Goal: Navigation & Orientation: Find specific page/section

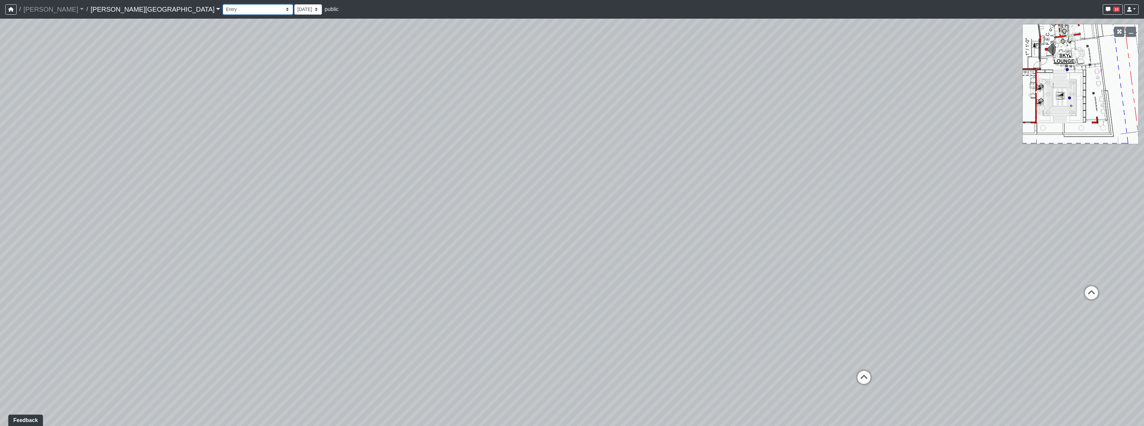
click at [223, 8] on select "Hallway Hospitality Bar Package Room Package Room Entry Pool Courtyard Entry 1 …" at bounding box center [258, 9] width 70 height 10
click at [223, 4] on select "Hallway Hospitality Bar Package Room Package Room Entry Pool Courtyard Entry 1 …" at bounding box center [258, 9] width 70 height 10
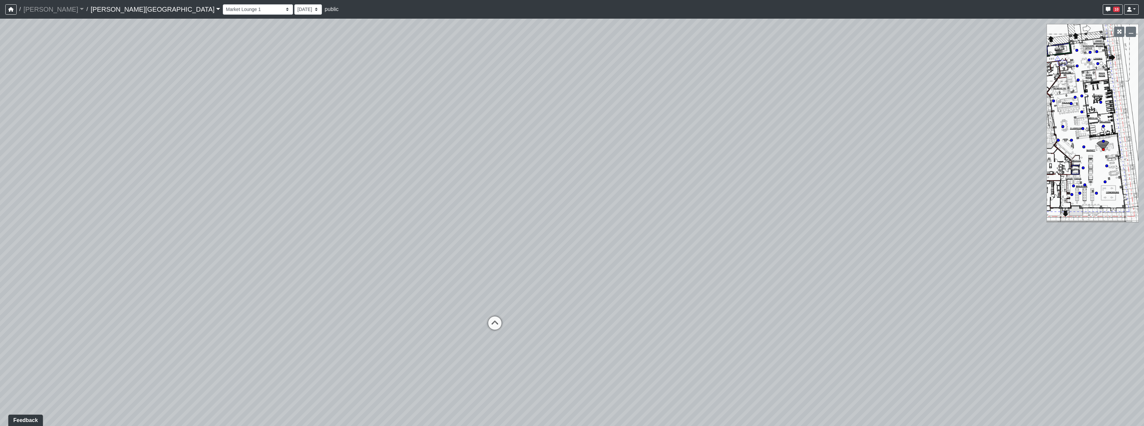
drag, startPoint x: 577, startPoint y: 239, endPoint x: 1144, endPoint y: 155, distance: 573.8
click at [1144, 155] on div "Loading... Bar Loading... Seating Loading... Coworking - Coworking Seating 3 Lo…" at bounding box center [572, 222] width 1144 height 407
click at [634, 146] on icon at bounding box center [634, 148] width 20 height 20
drag, startPoint x: 422, startPoint y: 218, endPoint x: 113, endPoint y: 85, distance: 336.3
click at [113, 84] on div "Loading... Bar Loading... Seating Loading... Coworking - Coworking Seating 3 Lo…" at bounding box center [572, 222] width 1144 height 407
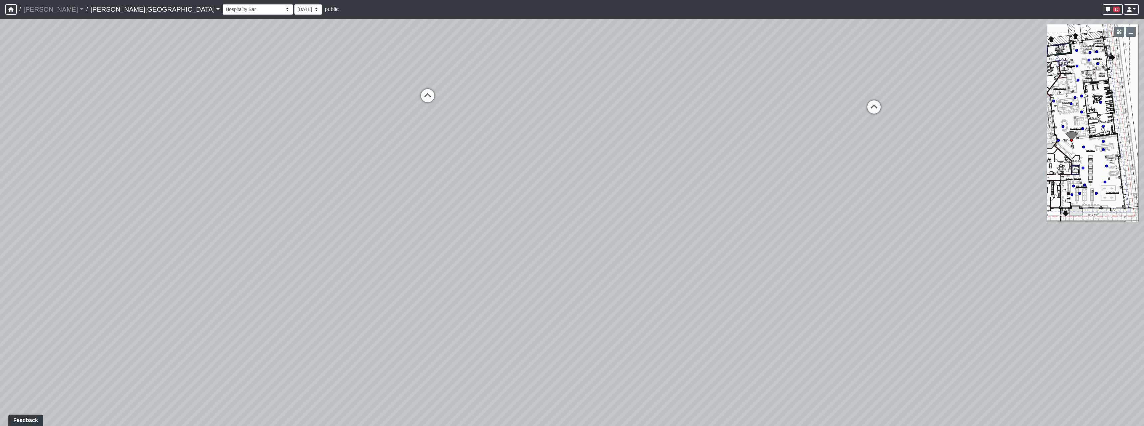
drag, startPoint x: 774, startPoint y: 134, endPoint x: 251, endPoint y: 146, distance: 523.5
click at [251, 146] on div "Loading... Bar Loading... Seating Loading... Coworking - Coworking Seating 3 Lo…" at bounding box center [572, 222] width 1144 height 407
drag, startPoint x: 736, startPoint y: 151, endPoint x: 560, endPoint y: 220, distance: 188.9
click at [560, 220] on div "Loading... Bar Loading... Seating Loading... Coworking - Coworking Seating 3 Lo…" at bounding box center [572, 222] width 1144 height 407
drag, startPoint x: 716, startPoint y: 190, endPoint x: 647, endPoint y: 203, distance: 70.1
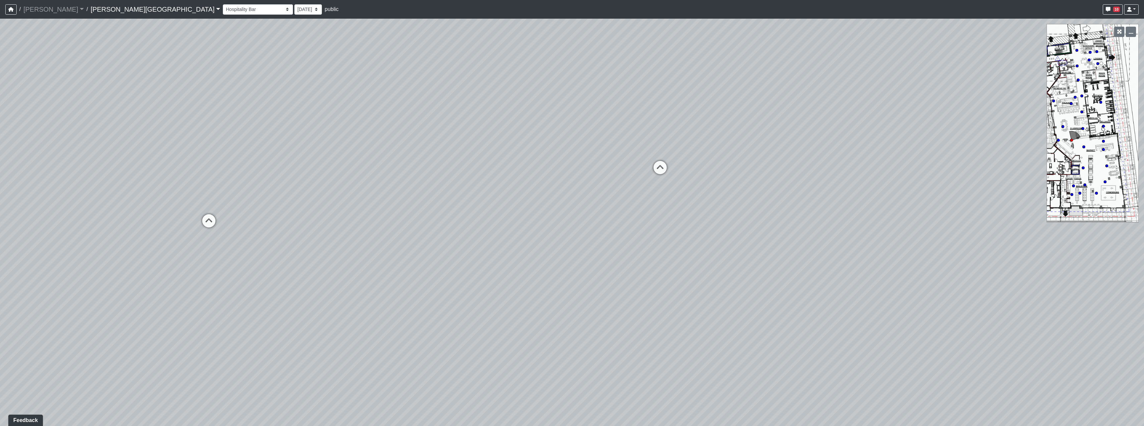
click at [633, 208] on div "Loading... Bar Loading... Seating Loading... Coworking - Coworking Seating 3 Lo…" at bounding box center [572, 222] width 1144 height 407
drag, startPoint x: 713, startPoint y: 160, endPoint x: 229, endPoint y: 120, distance: 485.7
click at [229, 120] on div "Loading... Bar Loading... Seating Loading... Coworking - Coworking Seating 3 Lo…" at bounding box center [572, 222] width 1144 height 407
drag, startPoint x: 551, startPoint y: 195, endPoint x: 671, endPoint y: 194, distance: 120.1
click at [465, 232] on div "Loading... Bar Loading... Seating Loading... Coworking - Coworking Seating 3 Lo…" at bounding box center [572, 222] width 1144 height 407
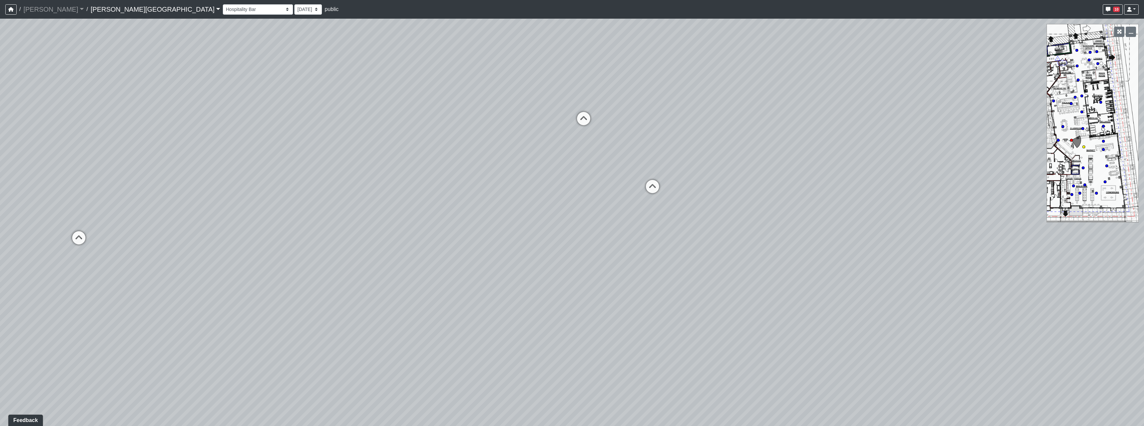
click at [656, 184] on icon at bounding box center [653, 190] width 20 height 20
drag, startPoint x: 626, startPoint y: 135, endPoint x: 588, endPoint y: 149, distance: 40.9
click at [579, 148] on div "Loading... Bar Loading... Seating Loading... Coworking - Coworking Seating 3 Lo…" at bounding box center [572, 222] width 1144 height 407
click at [666, 147] on icon at bounding box center [658, 150] width 20 height 20
drag, startPoint x: 689, startPoint y: 189, endPoint x: 764, endPoint y: 50, distance: 157.9
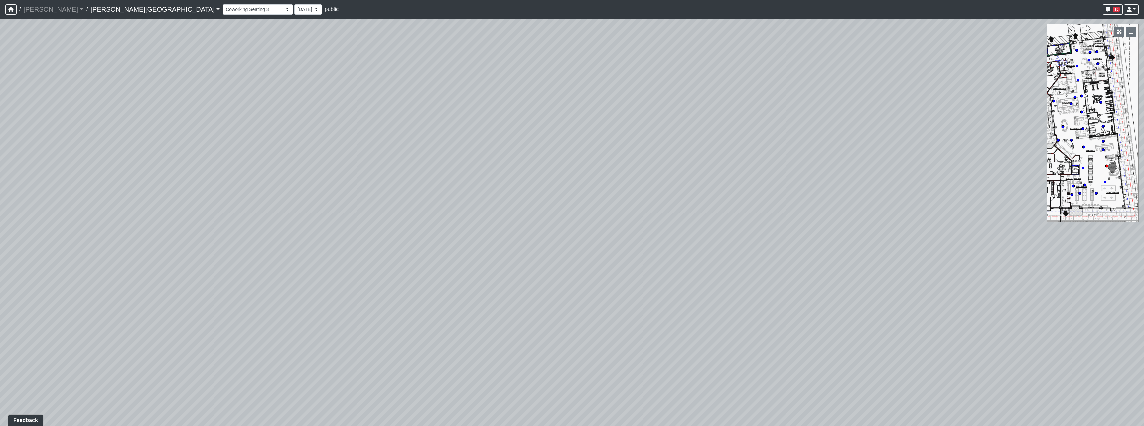
click at [818, 16] on div "/ Flournoy Flournoy Loading... / Ellison Museum District Ellison Museum Distric…" at bounding box center [572, 213] width 1144 height 426
drag, startPoint x: 524, startPoint y: 142, endPoint x: 918, endPoint y: 135, distance: 393.3
click at [933, 133] on div "Loading... Bar Loading... Seating Loading... Coworking - Coworking Seating 3 Lo…" at bounding box center [572, 222] width 1144 height 407
drag, startPoint x: 531, startPoint y: 160, endPoint x: 907, endPoint y: 174, distance: 375.8
click at [907, 174] on div "Loading... Bar Loading... Seating Loading... Coworking - Coworking Seating 3 Lo…" at bounding box center [572, 222] width 1144 height 407
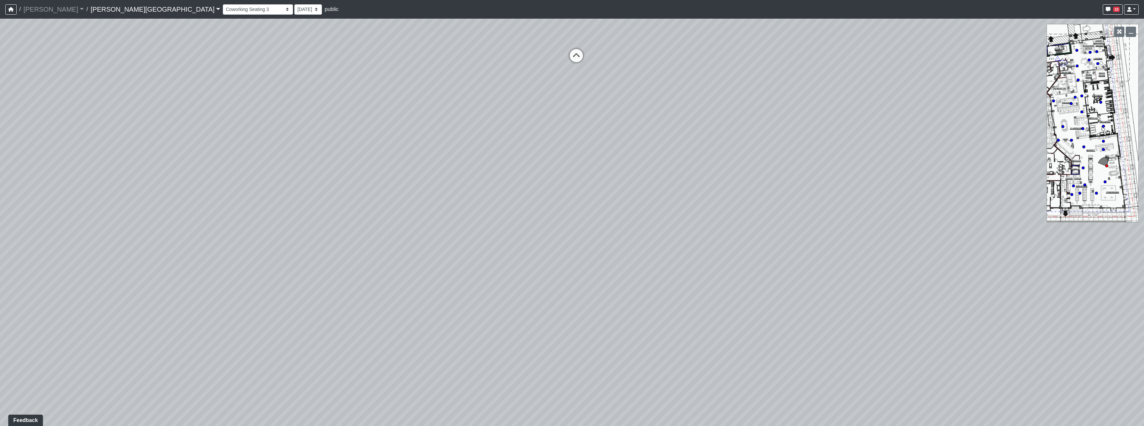
drag, startPoint x: 513, startPoint y: 157, endPoint x: 842, endPoint y: 185, distance: 329.9
click at [890, 213] on div "Loading... Bar Loading... Seating Loading... Coworking - Coworking Seating 3 Lo…" at bounding box center [572, 222] width 1144 height 407
drag, startPoint x: 647, startPoint y: 155, endPoint x: 817, endPoint y: 243, distance: 190.8
click at [817, 244] on div "Loading... Bar Loading... Seating Loading... Coworking - Coworking Seating 3 Lo…" at bounding box center [572, 222] width 1144 height 407
drag, startPoint x: 584, startPoint y: 105, endPoint x: 586, endPoint y: 150, distance: 45.3
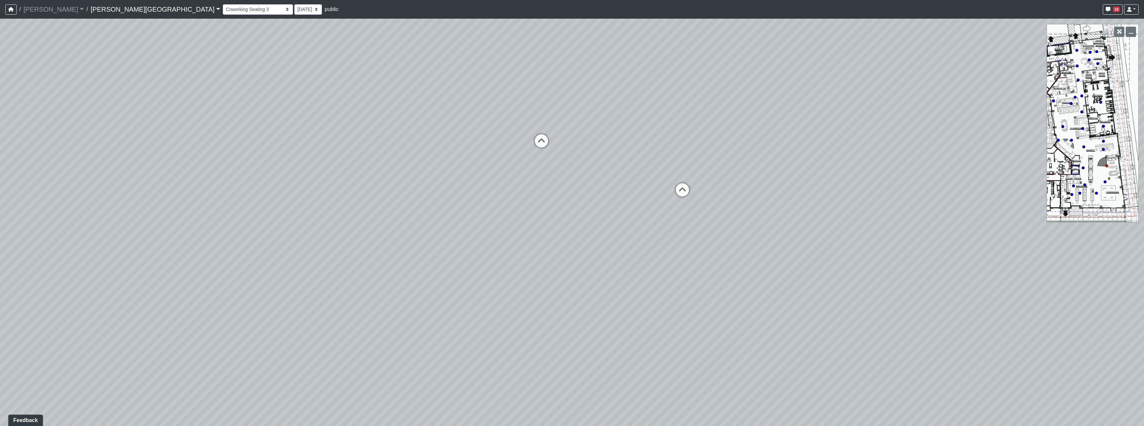
click at [586, 150] on div "Loading... Bar Loading... Seating Loading... Coworking - Coworking Seating 3 Lo…" at bounding box center [572, 222] width 1144 height 407
click at [548, 142] on icon at bounding box center [542, 144] width 20 height 20
drag, startPoint x: 710, startPoint y: 150, endPoint x: 865, endPoint y: 147, distance: 154.7
click at [909, 157] on div "Loading... Bar Loading... Seating Loading... Coworking - Coworking Seating 3 Lo…" at bounding box center [572, 222] width 1144 height 407
click at [338, 204] on icon at bounding box center [333, 209] width 20 height 20
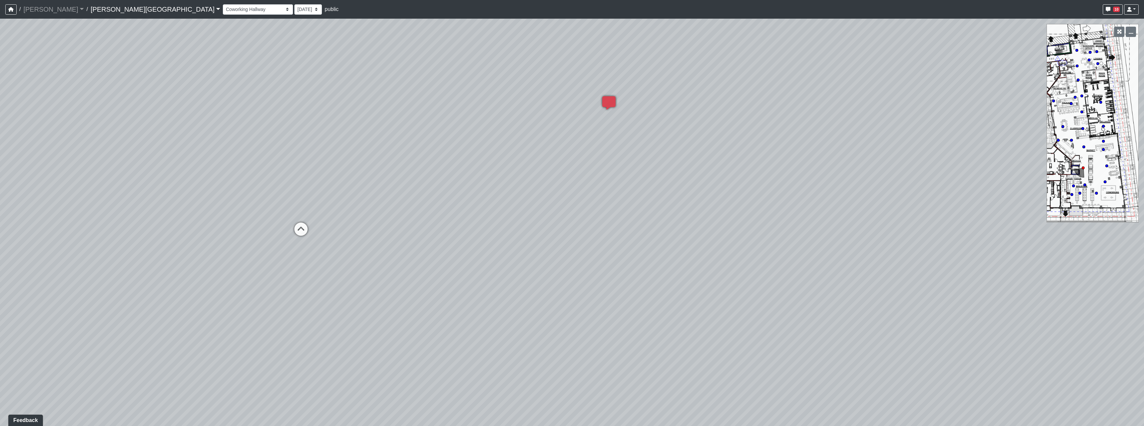
drag, startPoint x: 397, startPoint y: 180, endPoint x: 733, endPoint y: 95, distance: 346.6
click at [733, 95] on div "Loading... Bar Loading... Seating Loading... Coworking - Coworking Seating 3 Lo…" at bounding box center [572, 222] width 1144 height 407
drag, startPoint x: 625, startPoint y: 349, endPoint x: 842, endPoint y: 290, distance: 224.8
click at [949, 339] on div "Loading... Bar Loading... Seating Loading... Coworking - Coworking Seating 3 Lo…" at bounding box center [572, 222] width 1144 height 407
drag, startPoint x: 551, startPoint y: 222, endPoint x: 460, endPoint y: 336, distance: 146.5
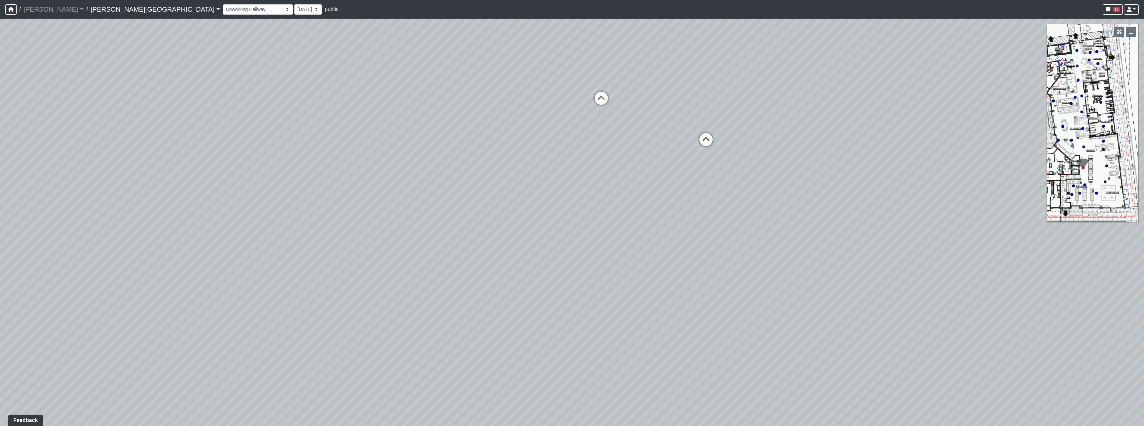
click at [460, 336] on div "Loading... Bar Loading... Seating Loading... Coworking - Coworking Seating 3 Lo…" at bounding box center [572, 222] width 1144 height 407
click at [571, 150] on icon at bounding box center [568, 153] width 20 height 20
drag, startPoint x: 471, startPoint y: 156, endPoint x: 818, endPoint y: 64, distance: 359.3
click at [818, 64] on div "Loading... Bar Loading... Seating Loading... Coworking - Coworking Seating 3 Lo…" at bounding box center [572, 222] width 1144 height 407
drag, startPoint x: 815, startPoint y: 71, endPoint x: 850, endPoint y: 153, distance: 88.9
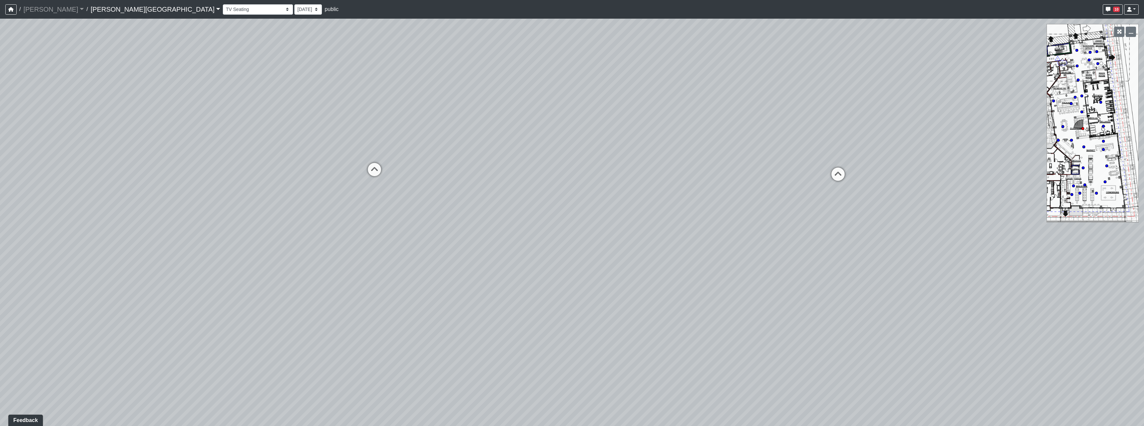
click at [850, 153] on div "Loading... Bar Loading... Seating Loading... Coworking - Coworking Seating 3 Lo…" at bounding box center [572, 222] width 1144 height 407
drag, startPoint x: 654, startPoint y: 164, endPoint x: 563, endPoint y: 21, distance: 169.4
click at [563, 21] on div "Loading... Bar Loading... Seating Loading... Coworking - Coworking Seating 3 Lo…" at bounding box center [572, 222] width 1144 height 407
drag, startPoint x: 701, startPoint y: 144, endPoint x: 409, endPoint y: 91, distance: 296.7
click at [409, 91] on div "Loading... Bar Loading... Seating Loading... Coworking - Coworking Seating 3 Lo…" at bounding box center [572, 222] width 1144 height 407
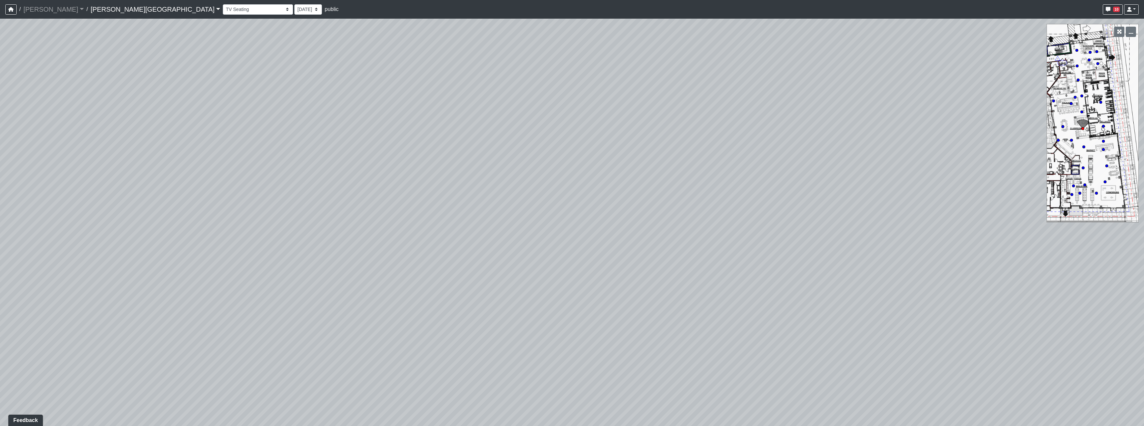
drag, startPoint x: 763, startPoint y: 204, endPoint x: 208, endPoint y: 37, distance: 580.2
click at [222, 39] on div "Loading... Bar Loading... Seating Loading... Coworking - Coworking Seating 3 Lo…" at bounding box center [572, 222] width 1144 height 407
drag, startPoint x: 732, startPoint y: 184, endPoint x: 617, endPoint y: 438, distance: 279.2
click at [617, 425] on html "/ Flournoy Flournoy Loading... / Ellison Museum District Ellison Museum Distric…" at bounding box center [572, 213] width 1144 height 426
drag, startPoint x: 511, startPoint y: 318, endPoint x: 491, endPoint y: 330, distance: 23.6
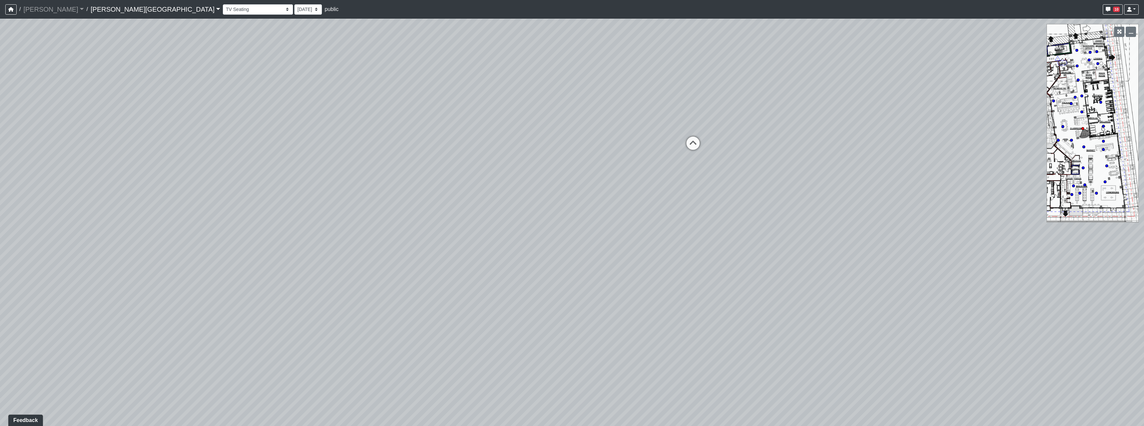
click at [491, 330] on div "Loading... Bar Loading... Seating Loading... Coworking - Coworking Seating 3 Lo…" at bounding box center [572, 222] width 1144 height 407
click at [675, 151] on icon at bounding box center [678, 158] width 20 height 20
select select "8eGugpUJ7mA5qJDwsm4SsZ"
drag, startPoint x: 475, startPoint y: 180, endPoint x: 815, endPoint y: 193, distance: 340.2
click at [815, 193] on div "Loading... Bar Loading... Seating Loading... Coworking - Coworking Seating 3 Lo…" at bounding box center [572, 222] width 1144 height 407
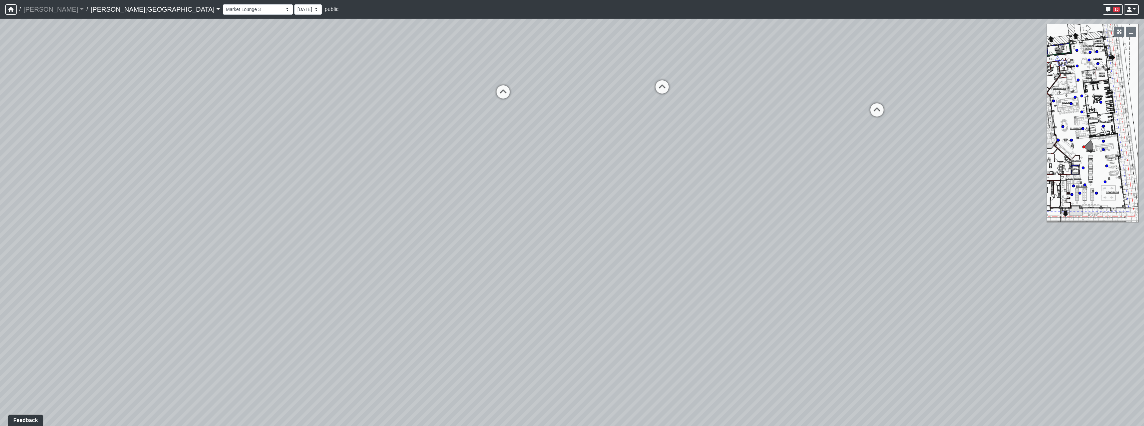
drag, startPoint x: 412, startPoint y: 179, endPoint x: 758, endPoint y: 137, distance: 348.3
click at [758, 137] on div "Loading... Bar Loading... Seating Loading... Coworking - Coworking Seating 3 Lo…" at bounding box center [572, 222] width 1144 height 407
drag, startPoint x: 524, startPoint y: 166, endPoint x: 1020, endPoint y: 152, distance: 496.2
click at [1020, 152] on div "Loading... Bar Loading... Seating Loading... Coworking - Coworking Seating 3 Lo…" at bounding box center [572, 222] width 1144 height 407
drag, startPoint x: 450, startPoint y: 140, endPoint x: 667, endPoint y: 183, distance: 221.0
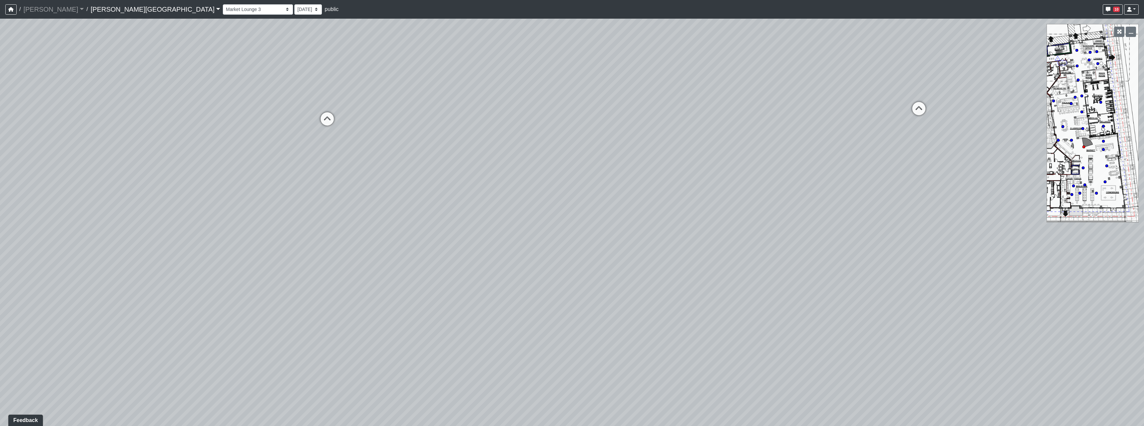
click at [667, 182] on div "Loading... Bar Loading... Seating Loading... Coworking - Coworking Seating 3 Lo…" at bounding box center [572, 222] width 1144 height 407
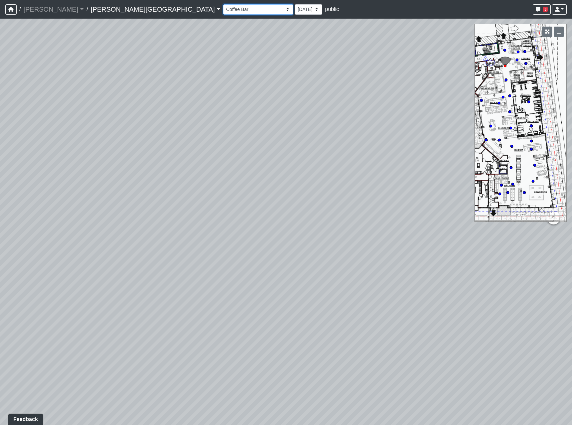
drag, startPoint x: 0, startPoint y: 0, endPoint x: 186, endPoint y: 12, distance: 186.7
click at [223, 12] on select "Hallway Hospitality Bar Package Room Package Room Entry Pool Courtyard Entry 1 …" at bounding box center [258, 9] width 70 height 10
click at [223, 4] on select "Hallway Hospitality Bar Package Room Package Room Entry Pool Courtyard Entry 1 …" at bounding box center [258, 9] width 70 height 10
select select "73Ke7bDKEE2Avycb7iYGqE"
drag, startPoint x: 225, startPoint y: 74, endPoint x: 391, endPoint y: 112, distance: 170.3
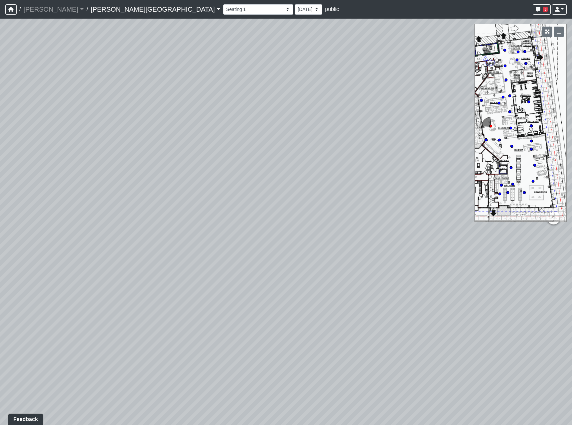
click at [450, 100] on div "Loading... Coffee Bar Loading... [GEOGRAPHIC_DATA] Loading... Leasing Entry 1 L…" at bounding box center [286, 222] width 572 height 407
drag, startPoint x: 337, startPoint y: 163, endPoint x: 226, endPoint y: 50, distance: 158.3
click at [226, 50] on div "Loading... Coffee Bar Loading... [GEOGRAPHIC_DATA] Loading... Leasing Entry 1 L…" at bounding box center [286, 222] width 572 height 407
drag, startPoint x: 358, startPoint y: 68, endPoint x: 360, endPoint y: 139, distance: 71.2
click at [283, 143] on div "Loading... Coffee Bar Loading... [GEOGRAPHIC_DATA] Loading... Leasing Entry 1 L…" at bounding box center [286, 222] width 572 height 407
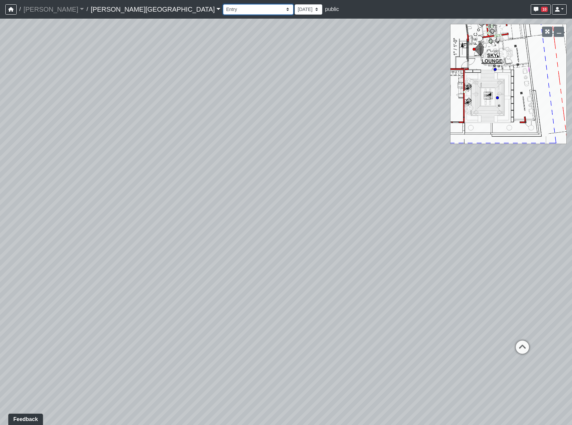
click at [223, 10] on select "Hallway Hospitality Bar Package Room Package Room Entry Pool Courtyard Entry 1 …" at bounding box center [258, 9] width 70 height 10
click at [223, 4] on select "Hallway Hospitality Bar Package Room Package Room Entry Pool Courtyard Entry 1 …" at bounding box center [258, 9] width 70 height 10
select select "73Ke7bDKEE2Avycb7iYGqE"
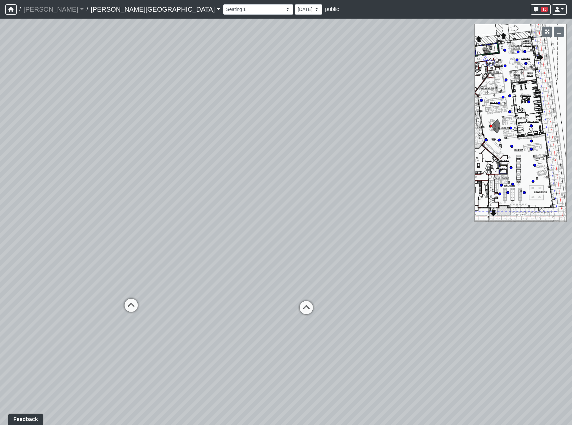
drag, startPoint x: 328, startPoint y: 162, endPoint x: 242, endPoint y: 180, distance: 88.6
click at [242, 180] on div "Loading... Bar Loading... Seating Loading... Pool Courtyard Entry 1 Loading... …" at bounding box center [286, 222] width 572 height 407
